Goal: Transaction & Acquisition: Purchase product/service

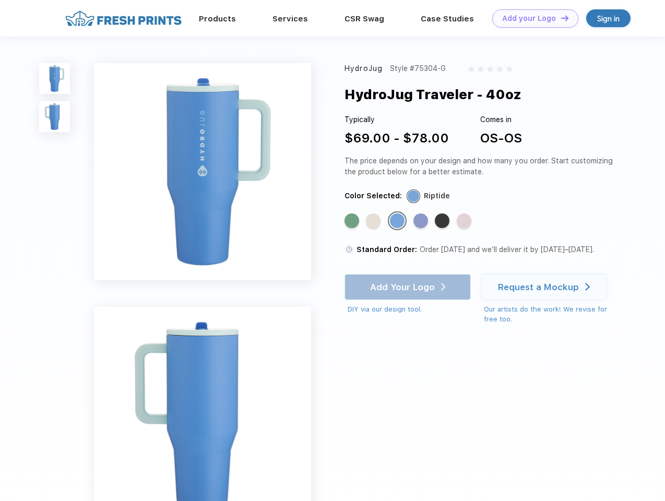
click at [531, 18] on link "Add your Logo Design Tool" at bounding box center [535, 18] width 86 height 18
click at [0, 0] on div "Design Tool" at bounding box center [0, 0] width 0 height 0
click at [560, 18] on link "Add your Logo Design Tool" at bounding box center [535, 18] width 86 height 18
click at [55, 78] on img at bounding box center [54, 78] width 31 height 31
click at [55, 117] on img at bounding box center [54, 116] width 31 height 31
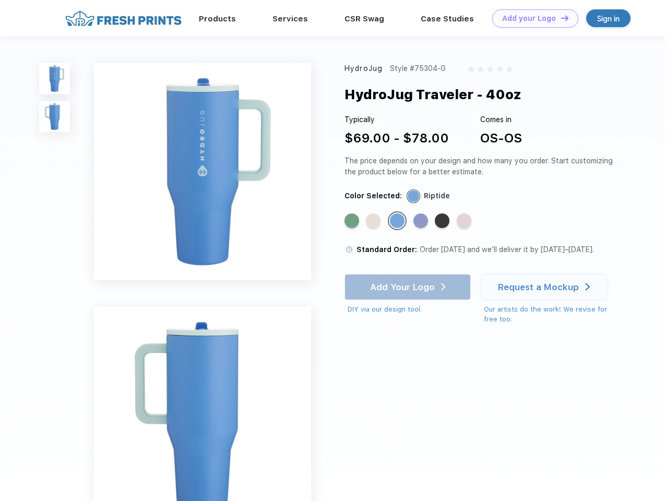
click at [353, 221] on div "Standard Color" at bounding box center [351, 220] width 15 height 15
click at [374, 221] on div "Standard Color" at bounding box center [373, 220] width 15 height 15
click at [398, 221] on div "Standard Color" at bounding box center [397, 220] width 15 height 15
click at [422, 221] on div "Standard Color" at bounding box center [420, 220] width 15 height 15
click at [443, 221] on div "Standard Color" at bounding box center [442, 220] width 15 height 15
